Goal: Task Accomplishment & Management: Use online tool/utility

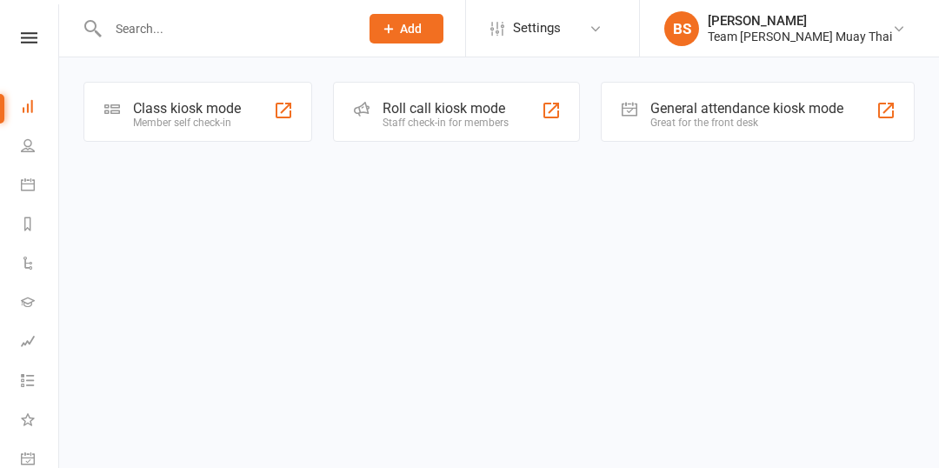
click at [157, 108] on div "Class kiosk mode" at bounding box center [187, 108] width 108 height 17
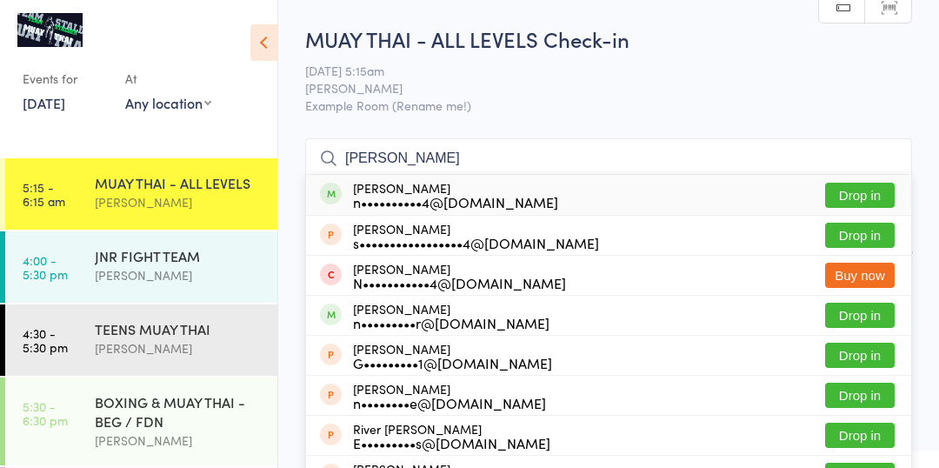
type input "[PERSON_NAME]"
click at [870, 190] on button "Drop in" at bounding box center [860, 195] width 70 height 25
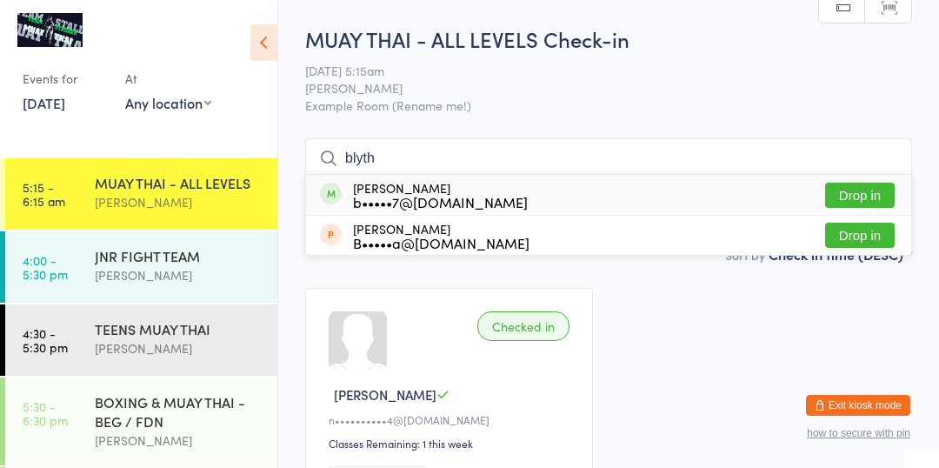
type input "blyth"
click at [865, 190] on button "Drop in" at bounding box center [860, 195] width 70 height 25
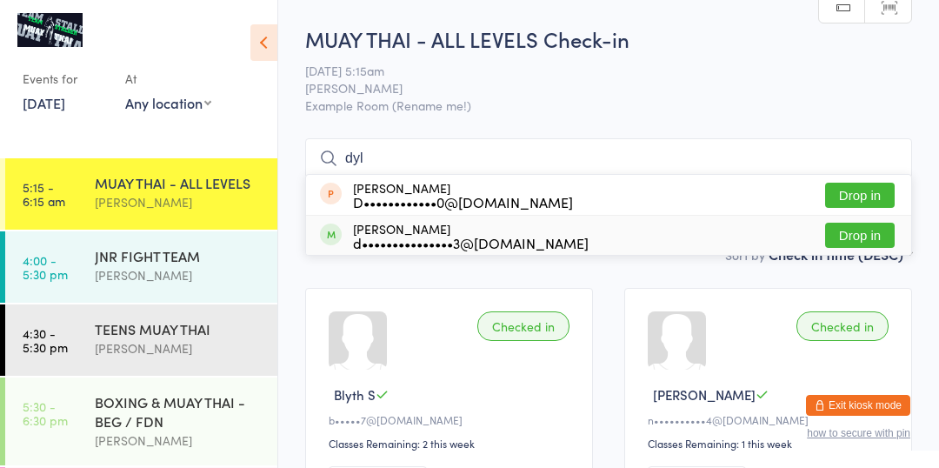
type input "dyl"
click at [859, 235] on button "Drop in" at bounding box center [860, 235] width 70 height 25
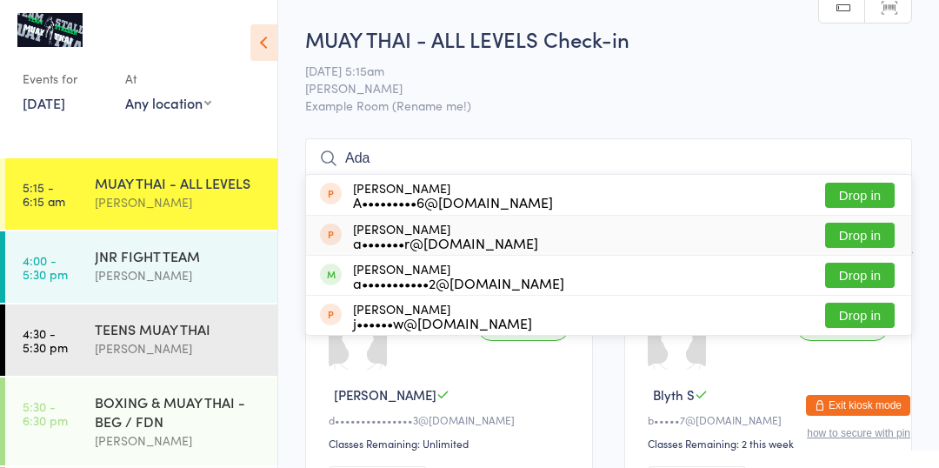
type input "Ada"
click at [393, 282] on div "a•••••••••••2@[DOMAIN_NAME]" at bounding box center [458, 283] width 211 height 14
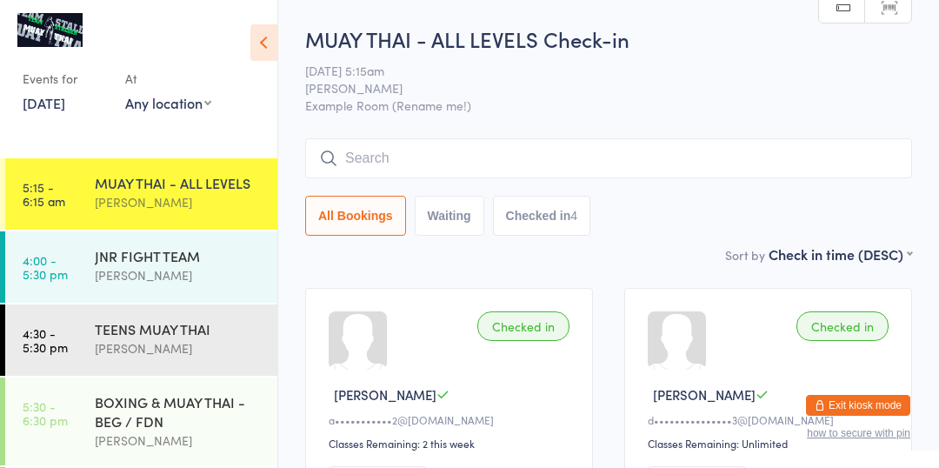
click at [859, 235] on div "All Bookings Waiting Checked in 4" at bounding box center [608, 216] width 607 height 40
click at [618, 155] on input "search" at bounding box center [608, 158] width 607 height 40
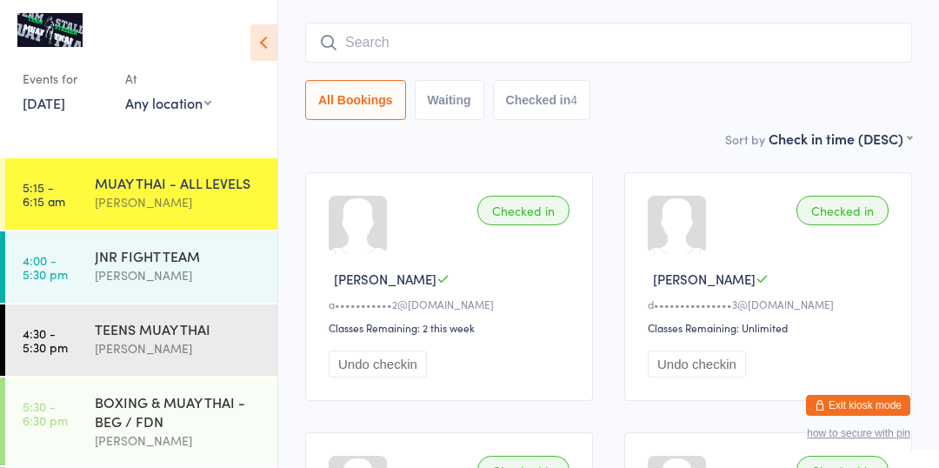
scroll to position [138, 0]
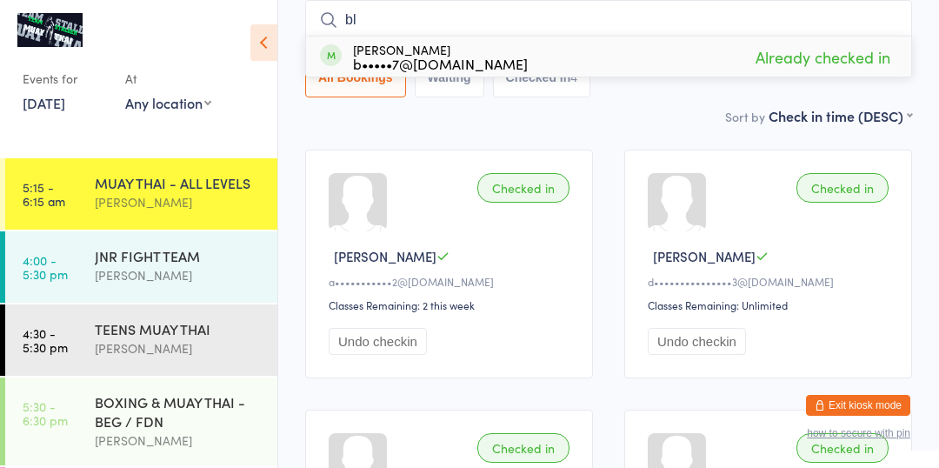
type input "b"
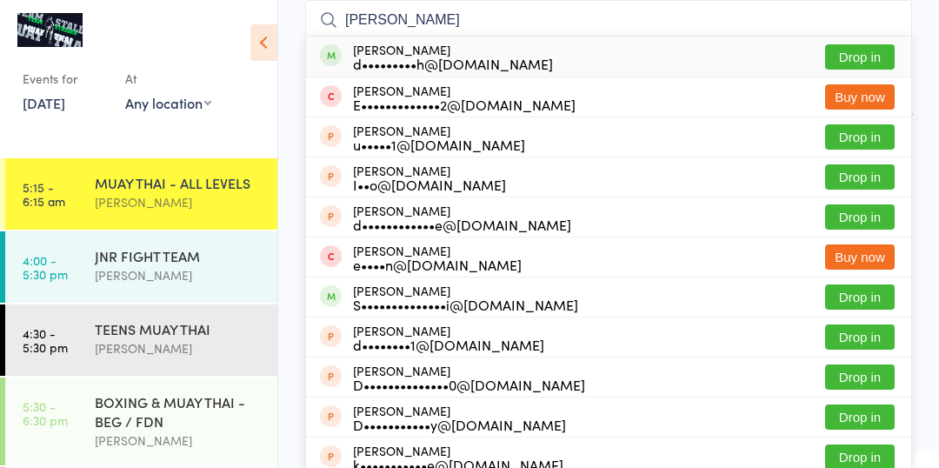
type input "[PERSON_NAME]"
click at [496, 57] on div "d•••••••••h@[DOMAIN_NAME]" at bounding box center [453, 64] width 200 height 14
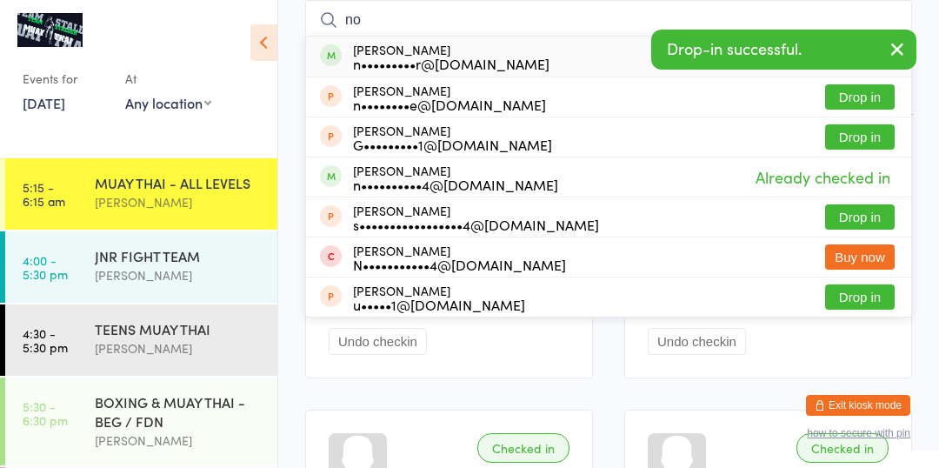
type input "n"
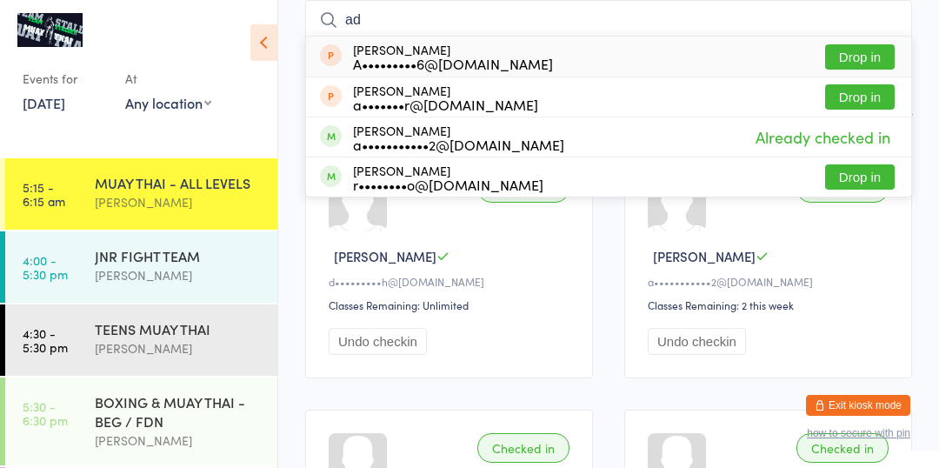
type input "a"
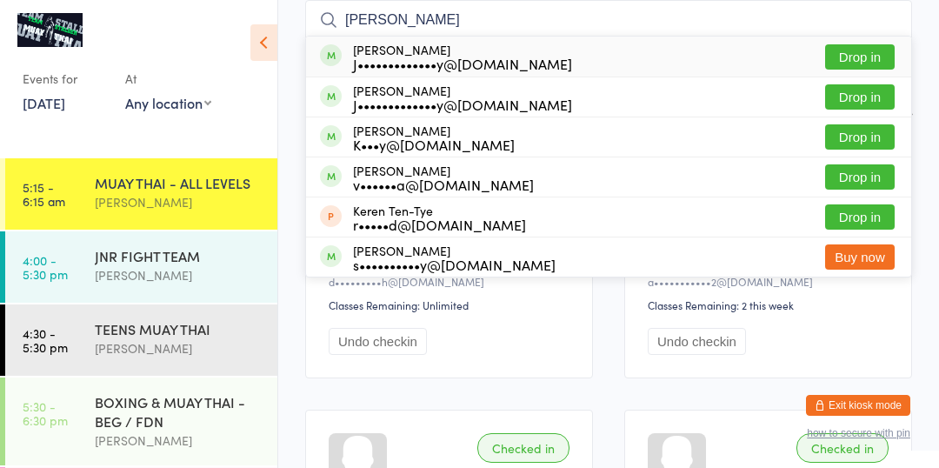
type input "[PERSON_NAME]"
click at [373, 143] on div "K•••y@[DOMAIN_NAME]" at bounding box center [434, 144] width 162 height 14
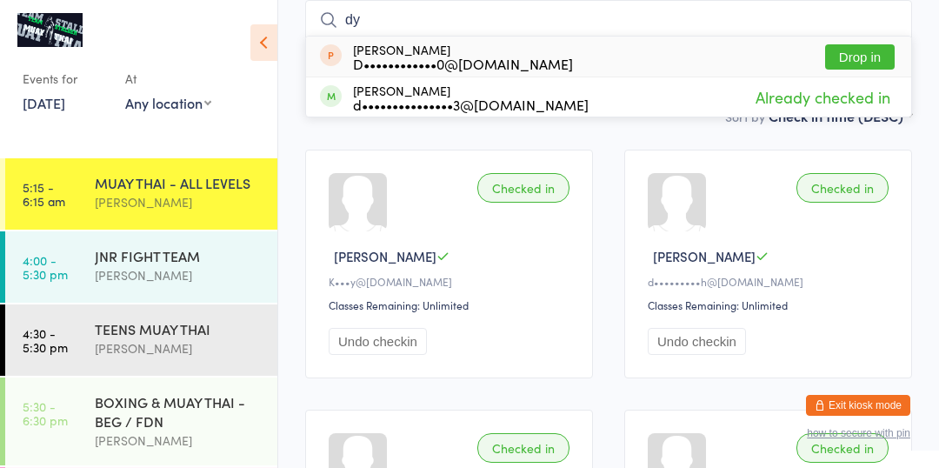
type input "d"
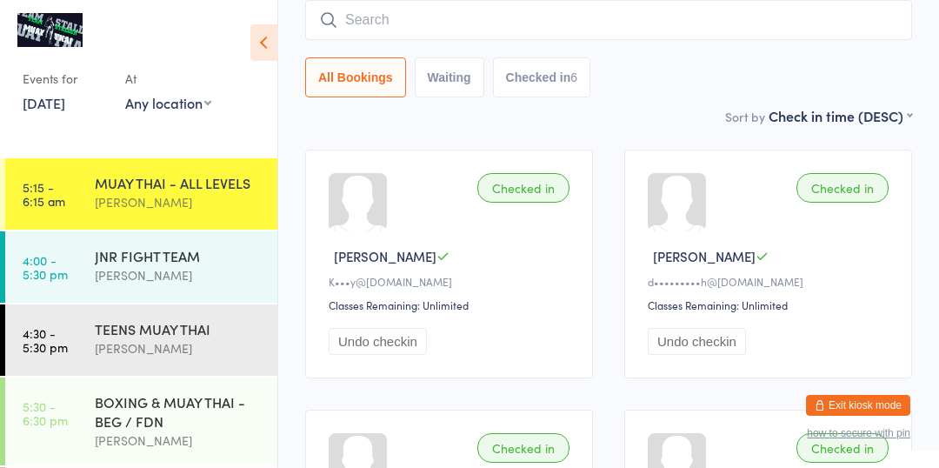
click at [930, 166] on ui-view "MUAY THAI - ALL LEVELS Check-in [DATE] 5:15am [PERSON_NAME] Example Room (Renam…" at bounding box center [608, 400] width 661 height 1028
